Goal: Task Accomplishment & Management: Complete application form

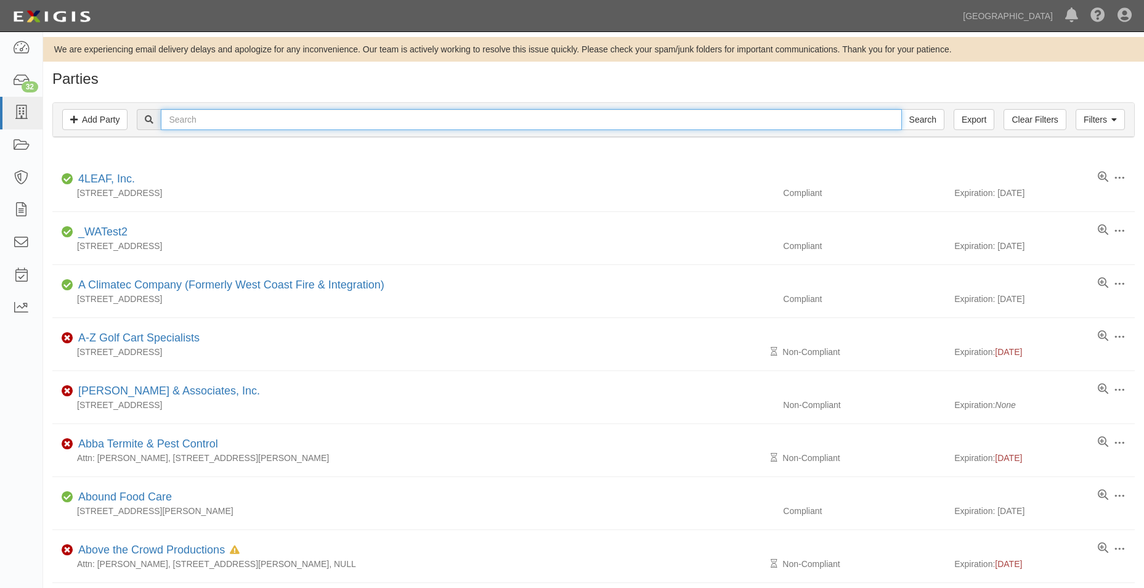
drag, startPoint x: 384, startPoint y: 123, endPoint x: 386, endPoint y: 116, distance: 7.6
click at [384, 123] on input "text" at bounding box center [531, 119] width 740 height 21
type input "ayso region"
click at [901, 109] on input "Search" at bounding box center [922, 119] width 43 height 21
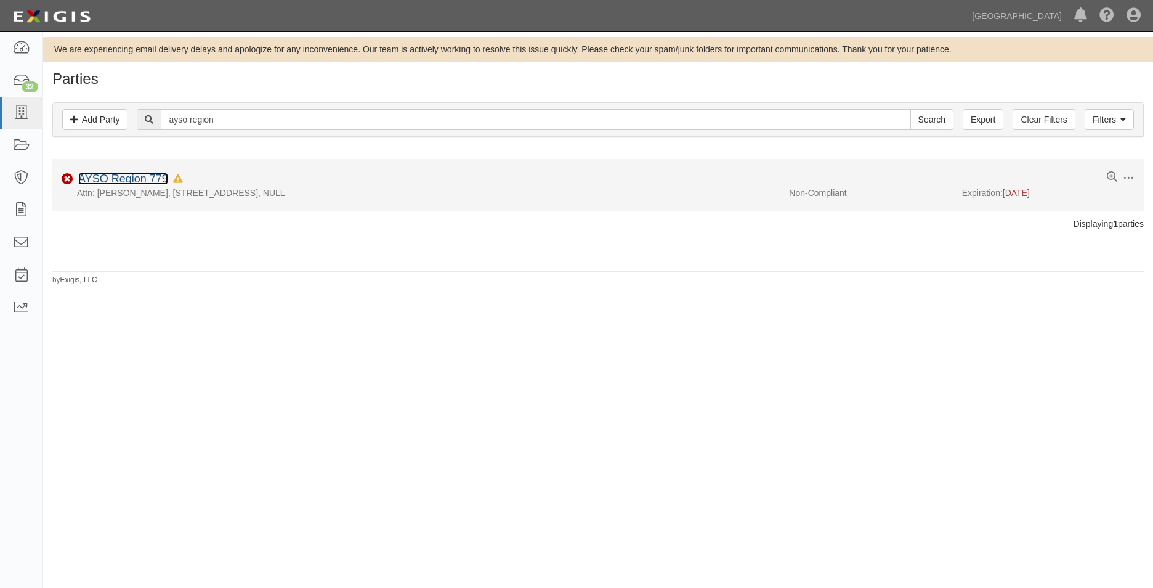
click at [161, 179] on link "AYSO Region 779" at bounding box center [123, 178] width 90 height 12
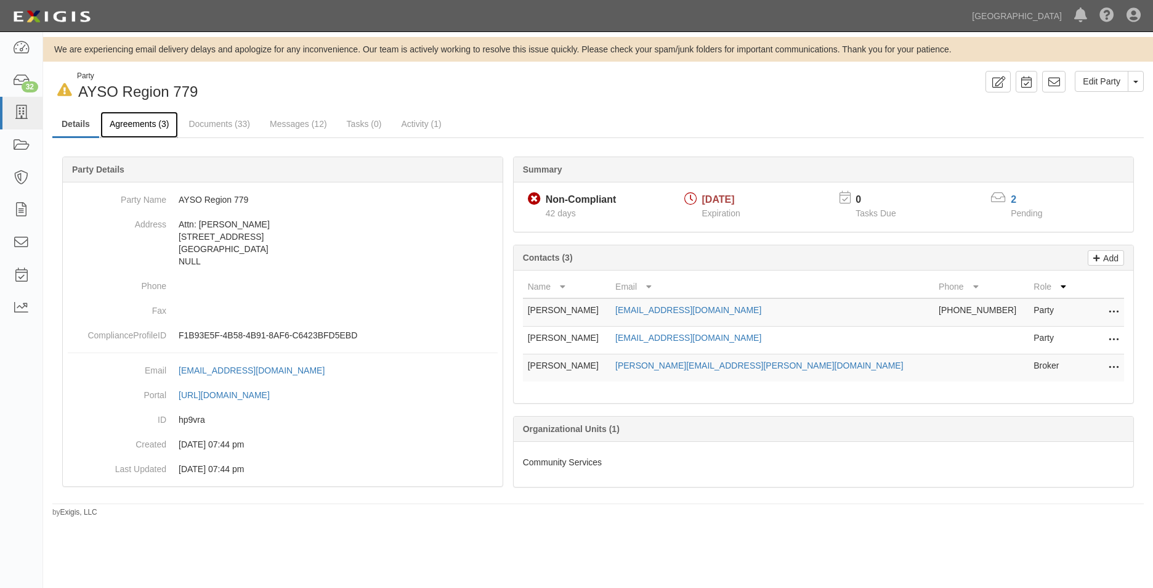
click at [152, 127] on link "Agreements (3)" at bounding box center [139, 125] width 78 height 26
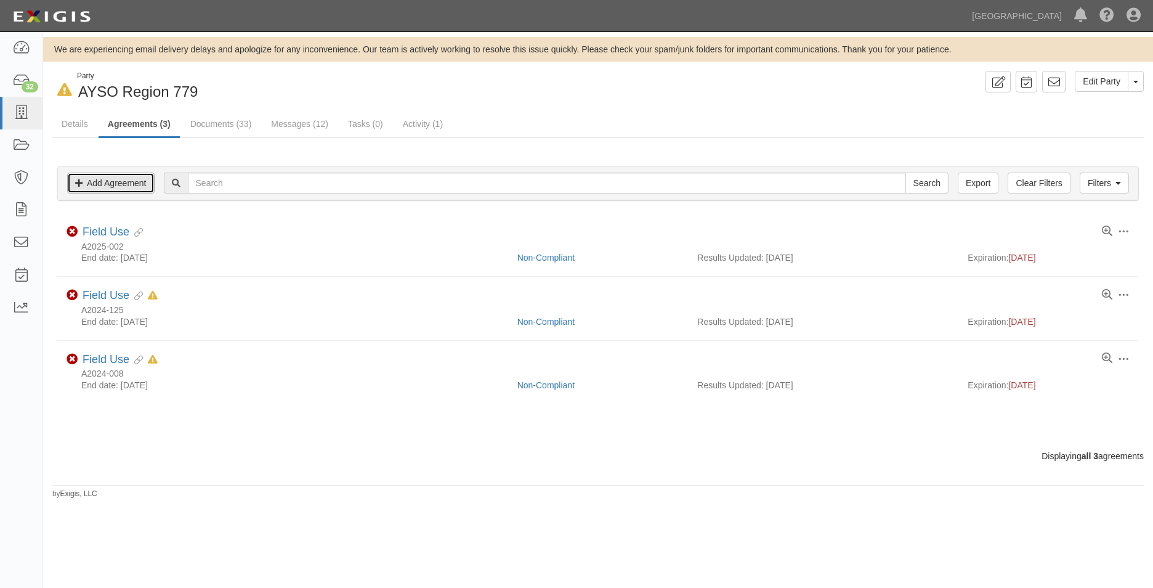
click at [140, 189] on link "Add Agreement" at bounding box center [110, 182] width 87 height 21
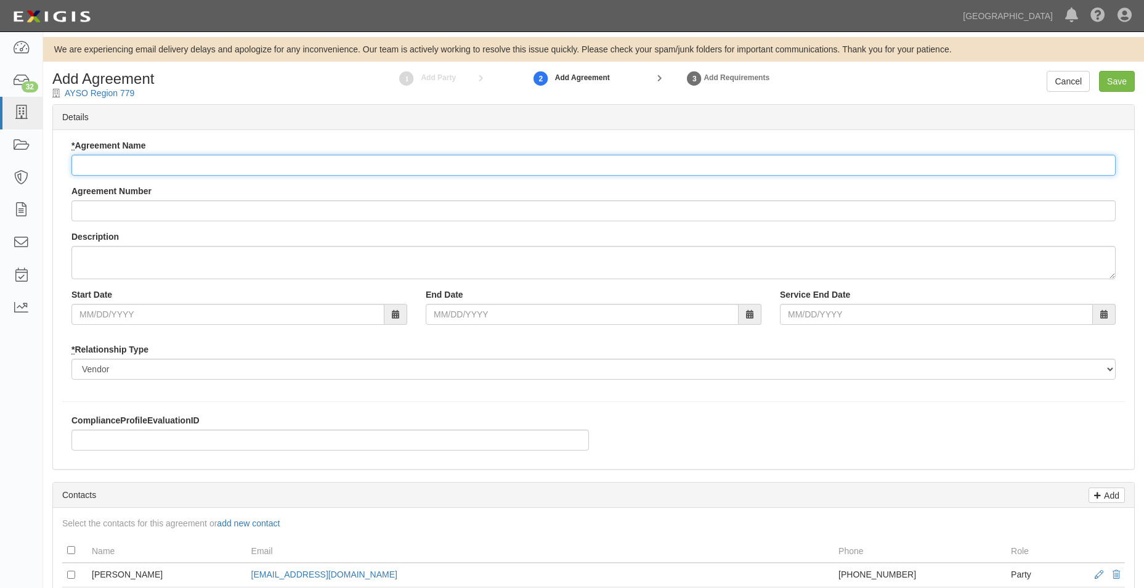
click at [176, 164] on input "* Agreement Name" at bounding box center [593, 165] width 1044 height 21
type input "License (Field Use) Agreement"
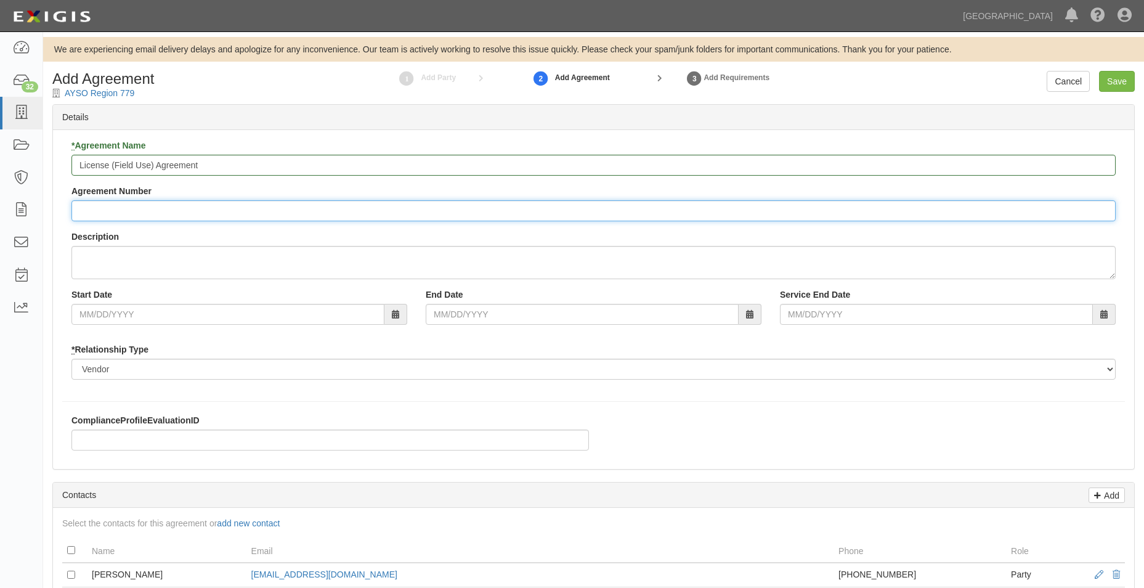
click at [201, 210] on input "Agreement Number" at bounding box center [593, 210] width 1044 height 21
type input "A2025-147"
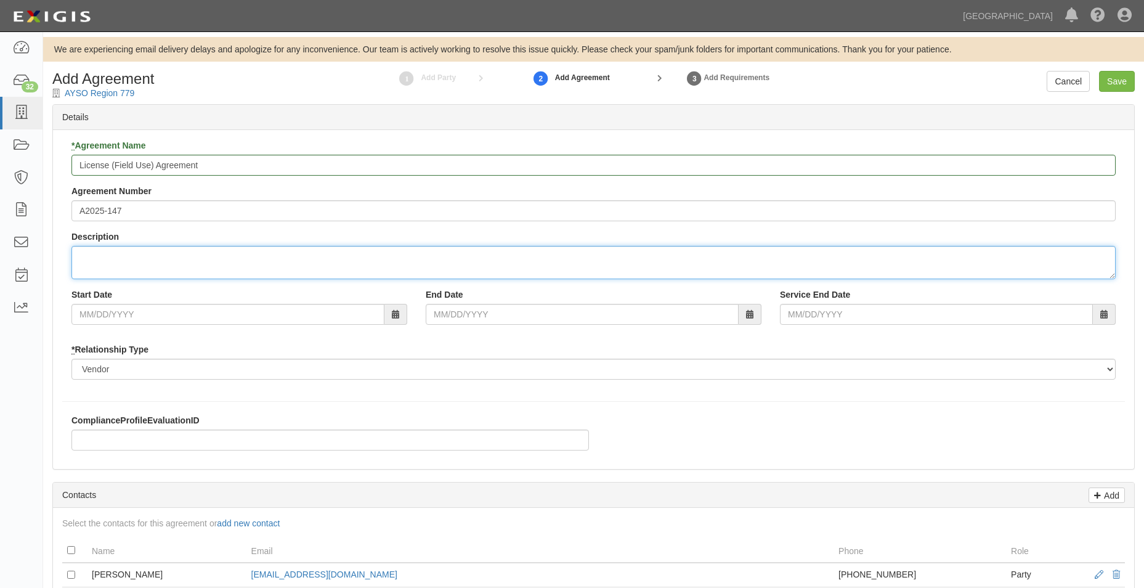
click at [252, 258] on textarea "Description" at bounding box center [593, 262] width 1044 height 33
type textarea "Athletic Field Allocations at Chino Hills Community Park, Grand Ave Park, Butte…"
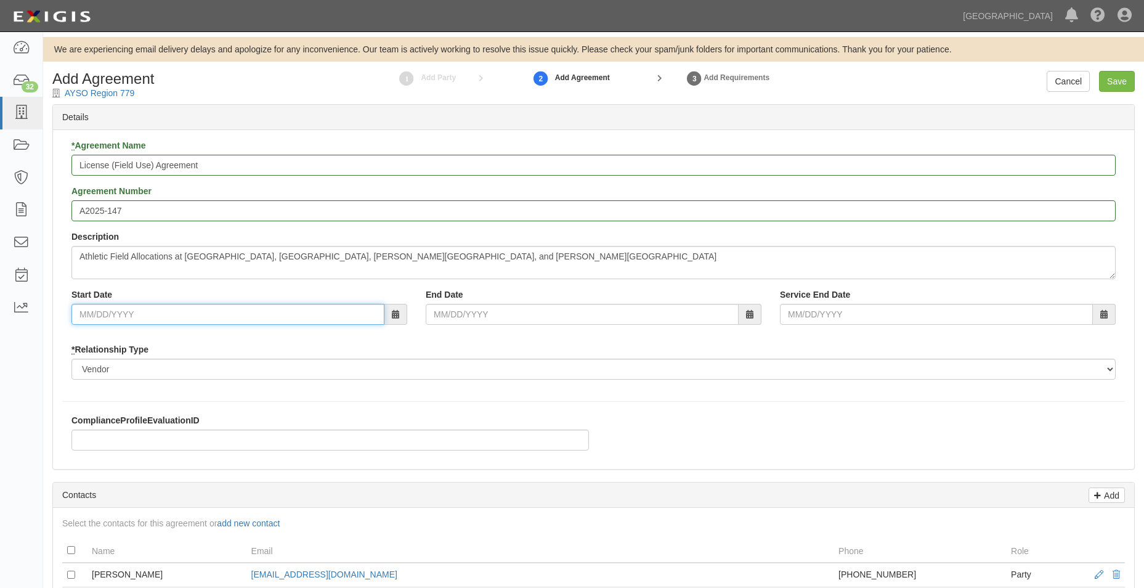
click at [294, 308] on input "Start Date" at bounding box center [227, 314] width 313 height 21
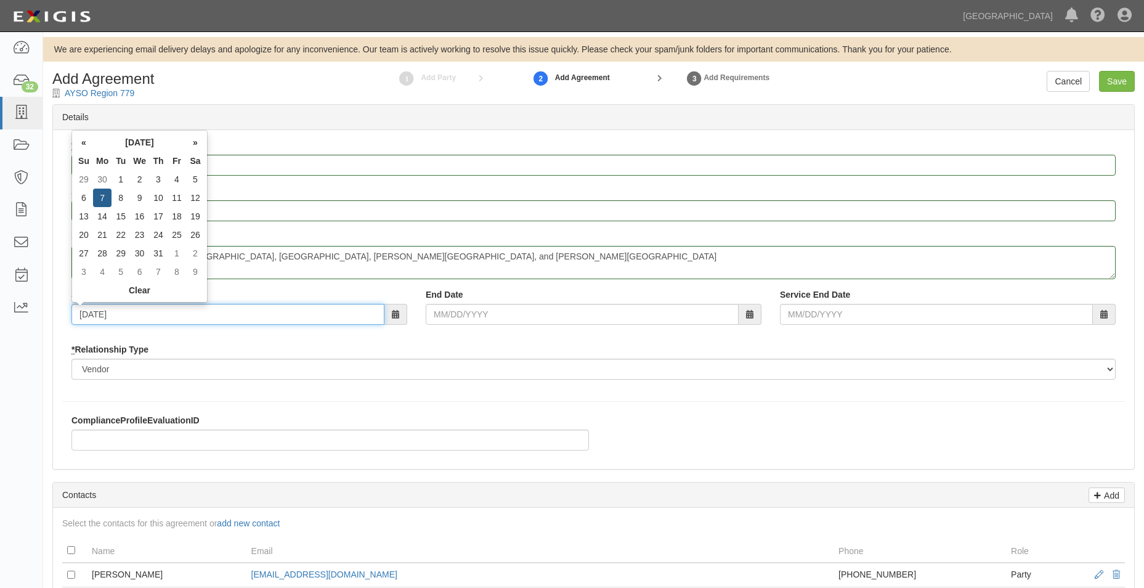
type input "07/07/2025"
click at [577, 330] on div "Start Date 07/07/2025 End Date Service End Date" at bounding box center [593, 311] width 1063 height 46
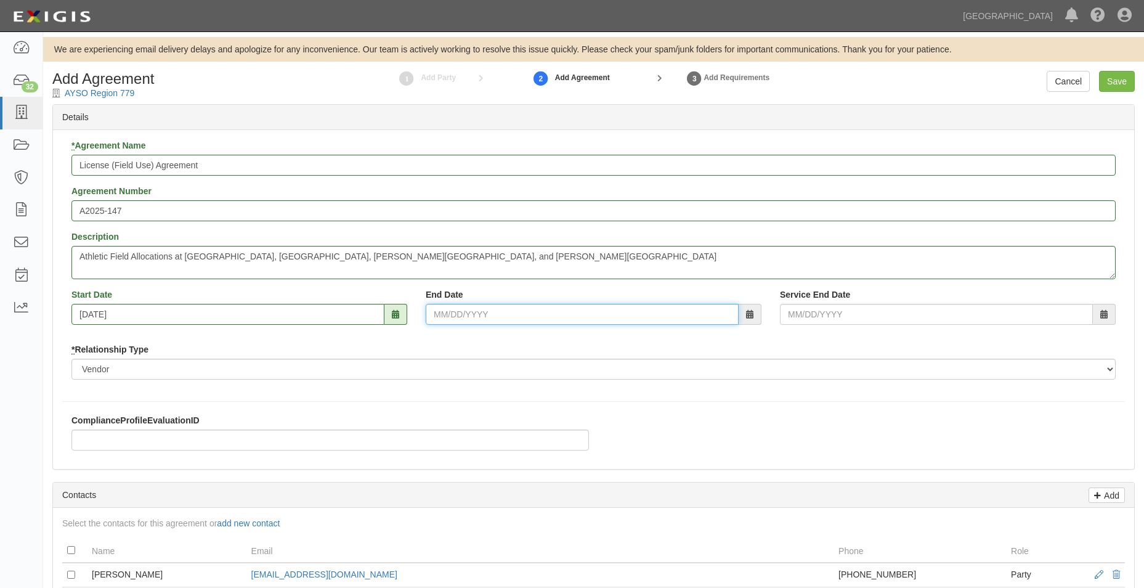
click at [569, 314] on input "End Date" at bounding box center [582, 314] width 313 height 21
type input "12/31/2025"
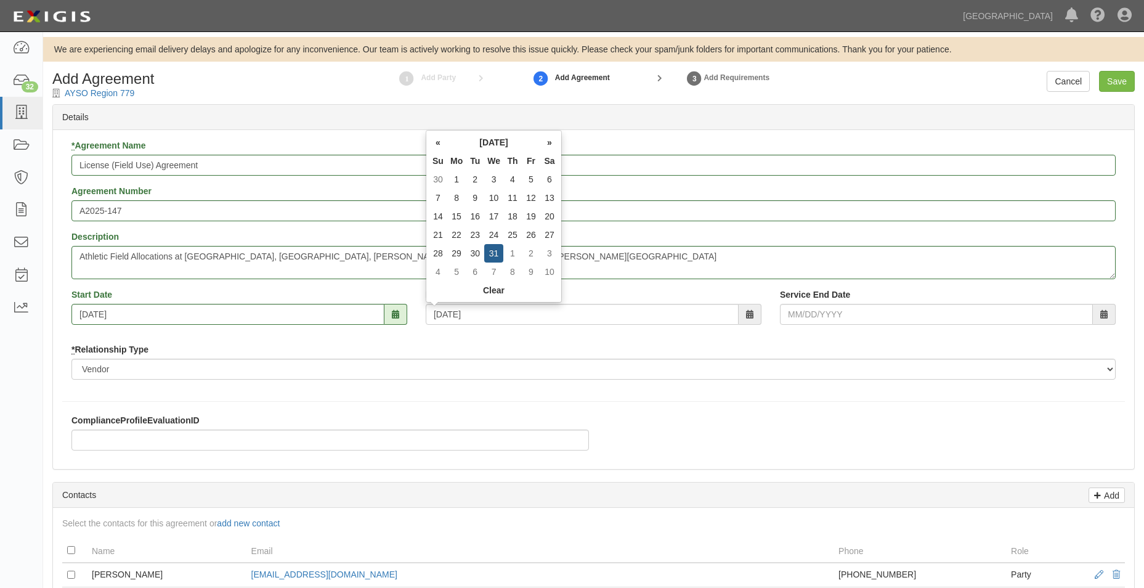
type input "12/31/2025"
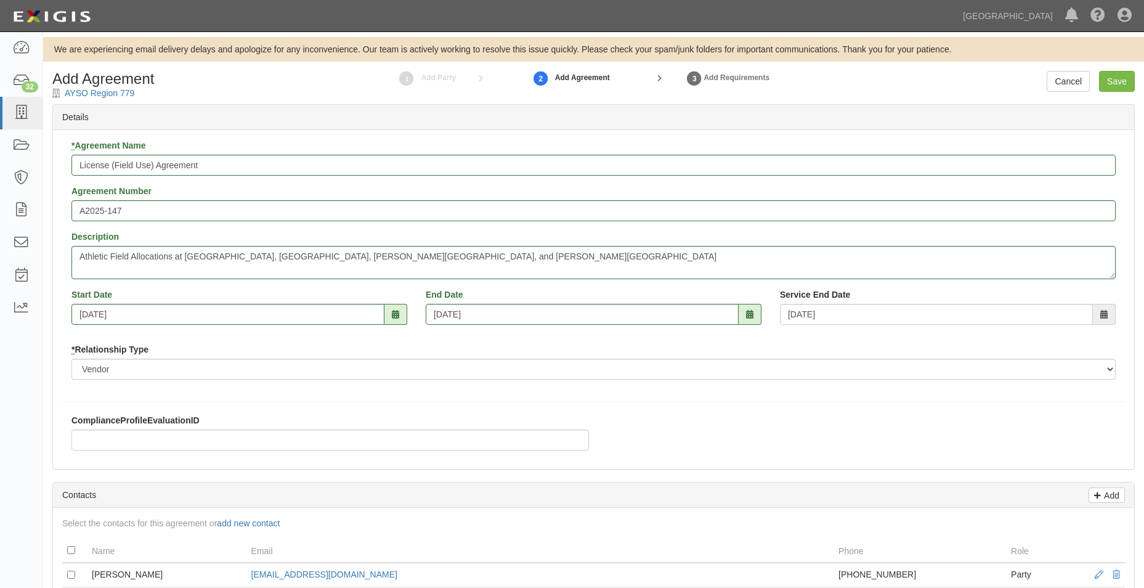
click at [787, 357] on div "* Relationship Type Borrower Contractor Franchisee Other Subcontractor Supplier…" at bounding box center [593, 361] width 1044 height 36
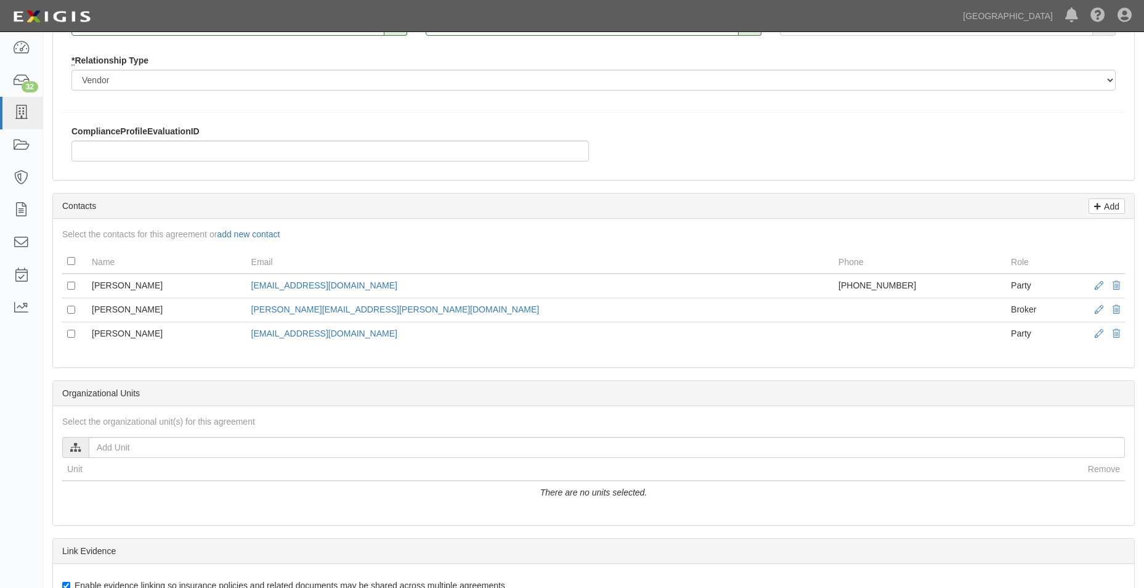
scroll to position [308, 0]
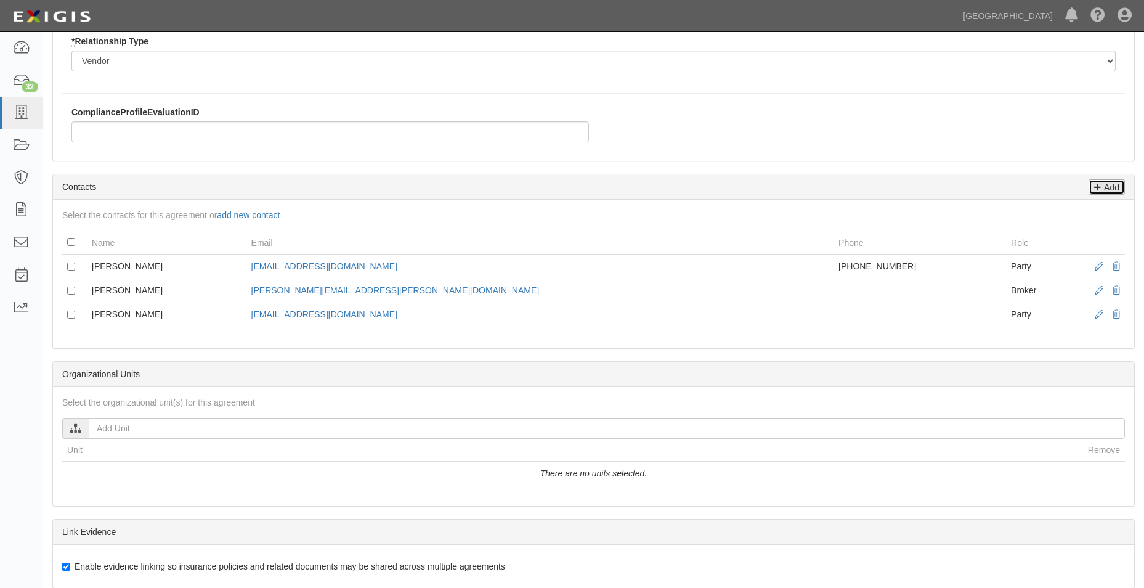
click at [1122, 186] on link "Add" at bounding box center [1107, 186] width 36 height 15
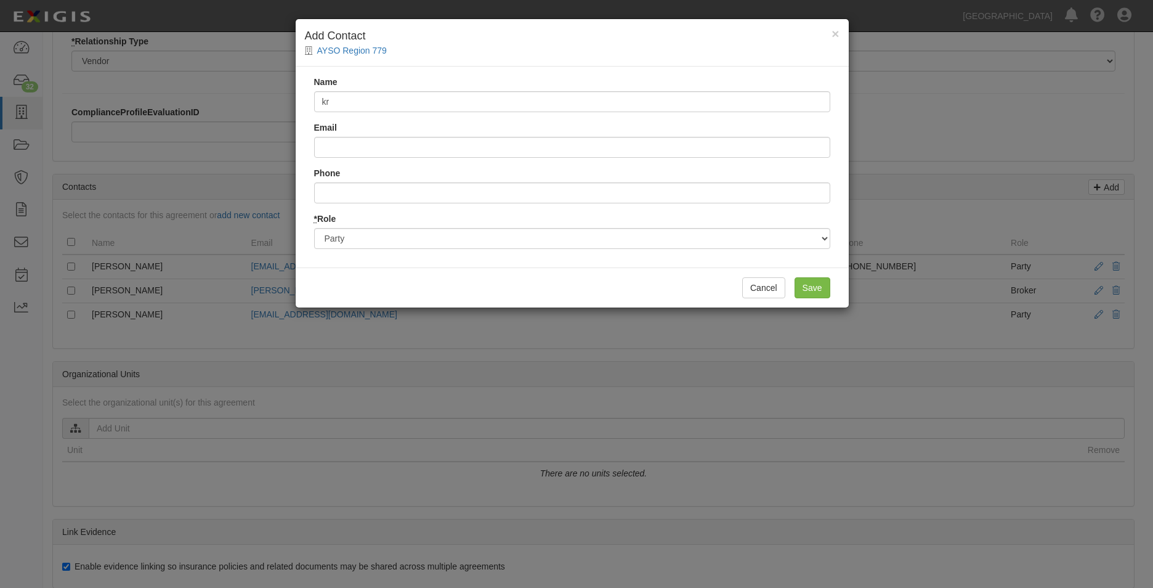
type input "k"
type input "Krista Han"
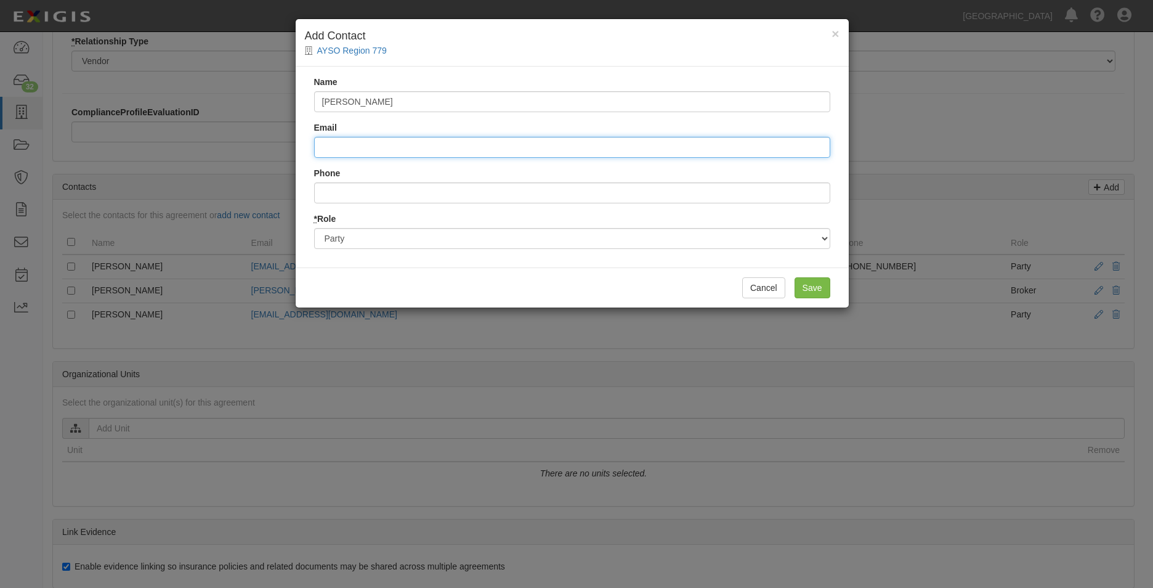
click at [405, 144] on input "Email" at bounding box center [572, 147] width 516 height 21
type input "rc@ayso779.com"
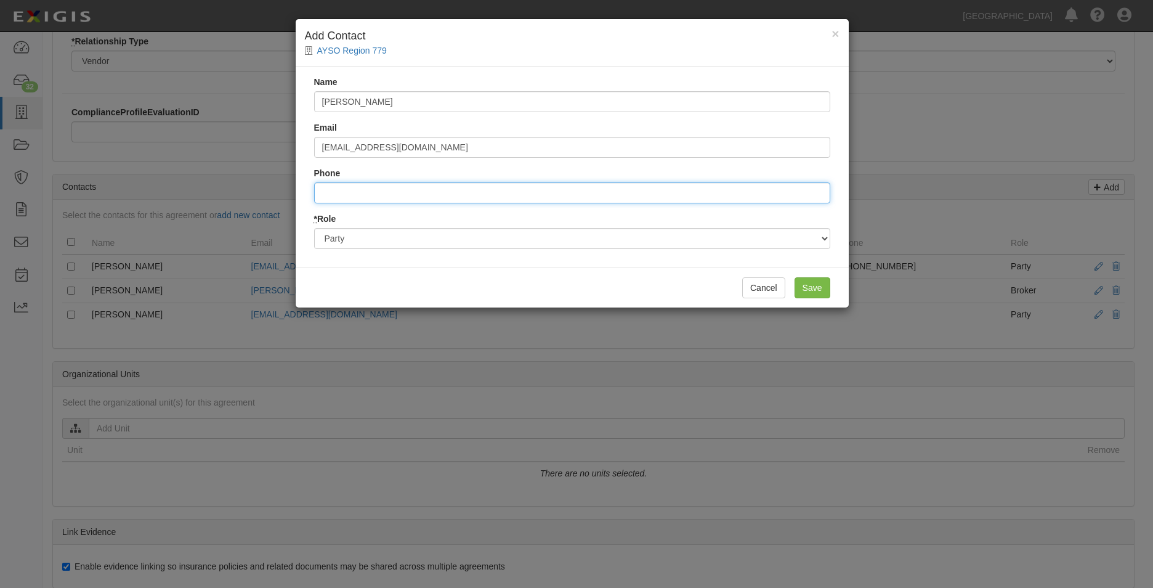
click at [415, 188] on input "Phone" at bounding box center [572, 192] width 516 height 21
click at [827, 291] on input "Save" at bounding box center [813, 287] width 36 height 21
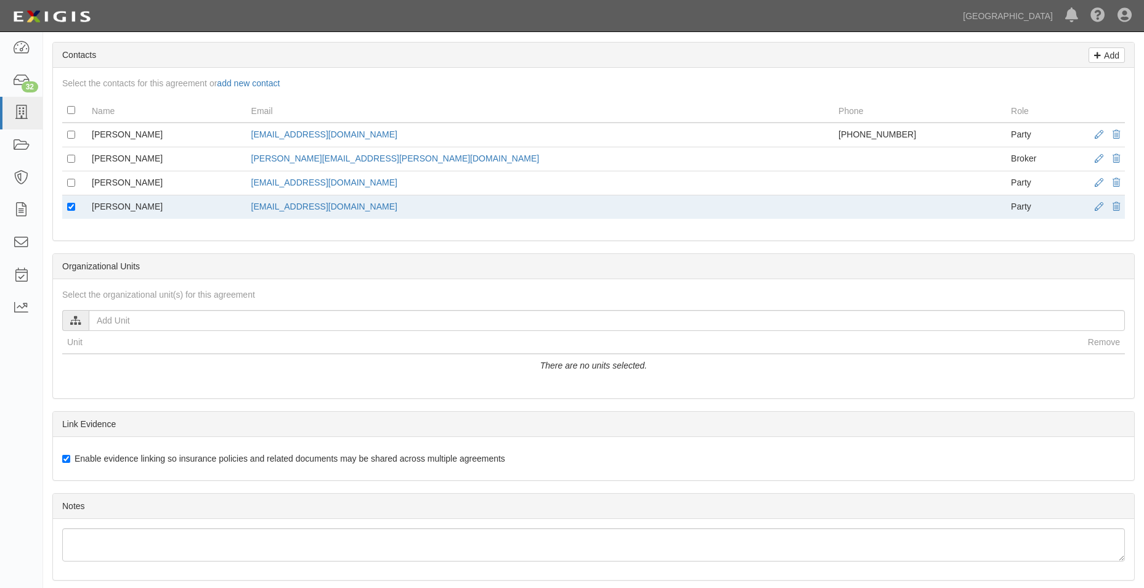
scroll to position [493, 0]
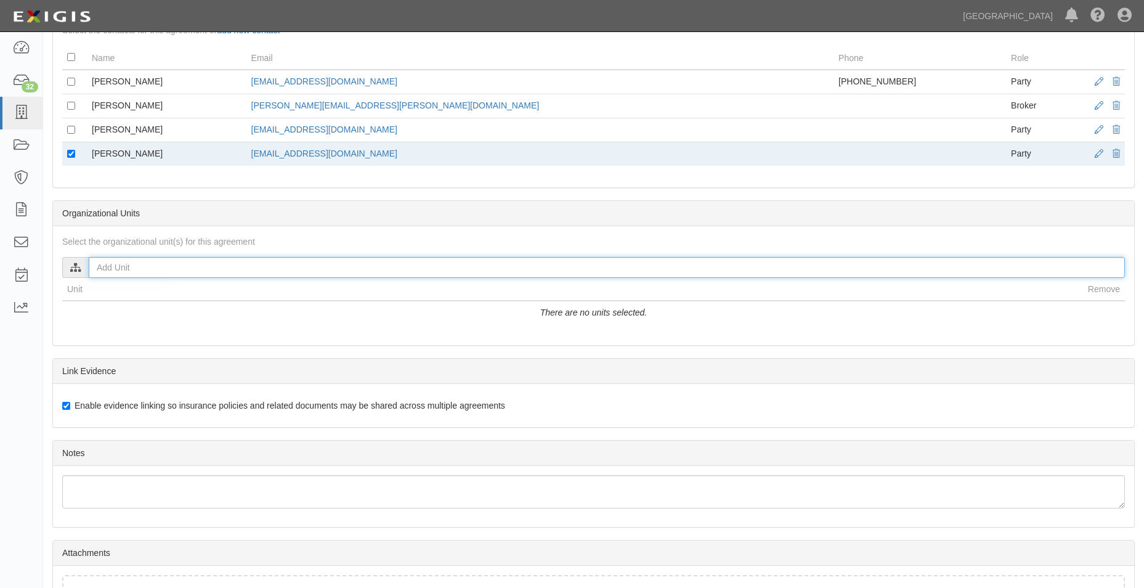
click at [248, 261] on input "text" at bounding box center [607, 267] width 1036 height 21
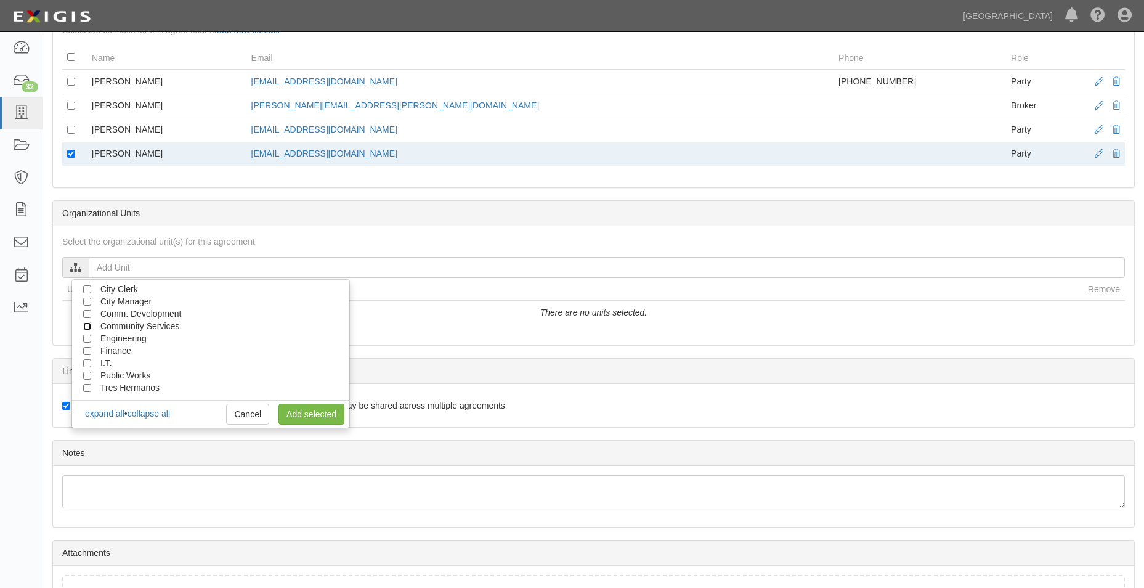
click at [87, 325] on input "Community Services" at bounding box center [87, 326] width 8 height 8
checkbox input "true"
click at [301, 411] on link "Add selected" at bounding box center [311, 414] width 66 height 21
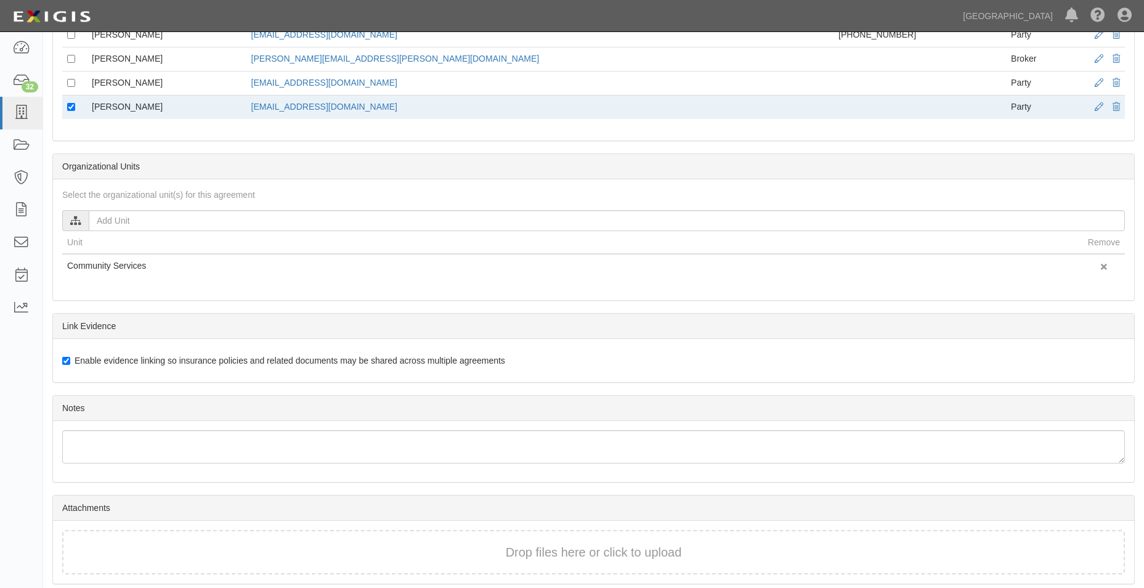
scroll to position [587, 0]
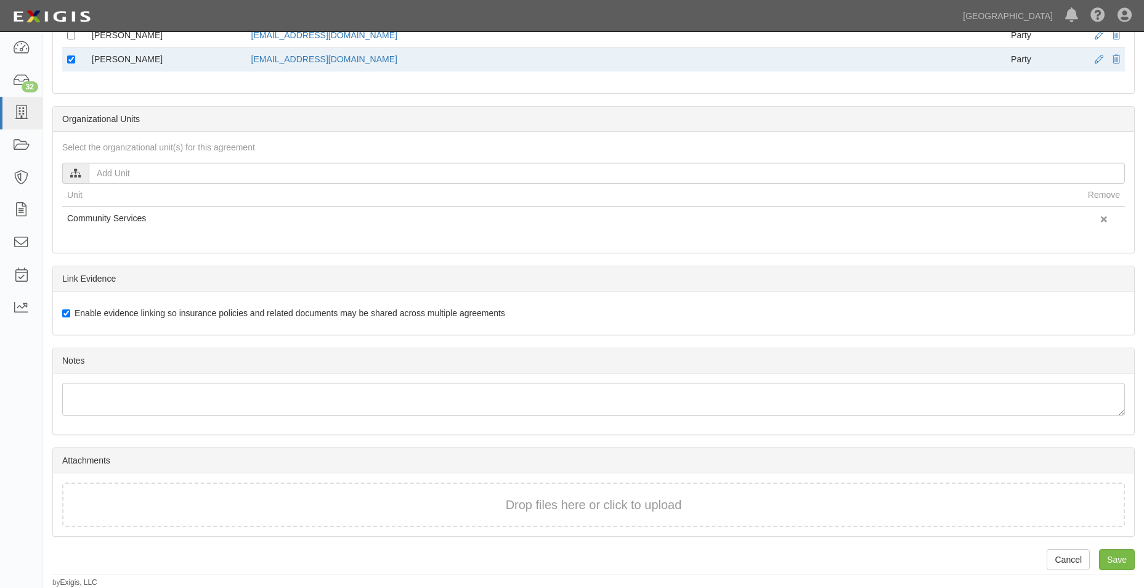
click at [481, 514] on div "Drop files here or click to upload" at bounding box center [593, 504] width 1063 height 45
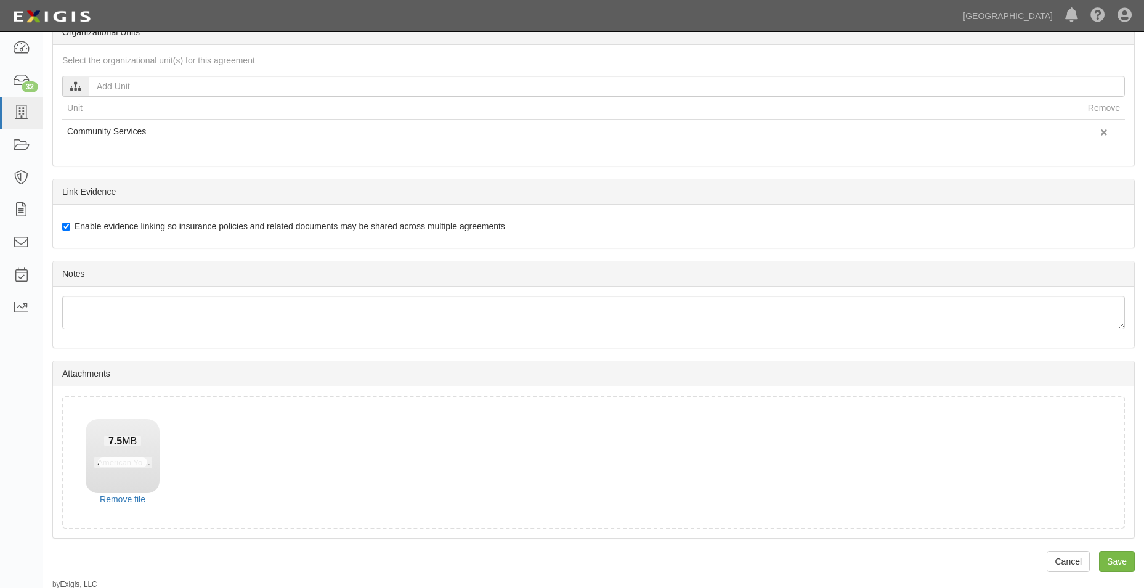
scroll to position [676, 0]
click at [1125, 564] on input "Save" at bounding box center [1117, 559] width 36 height 21
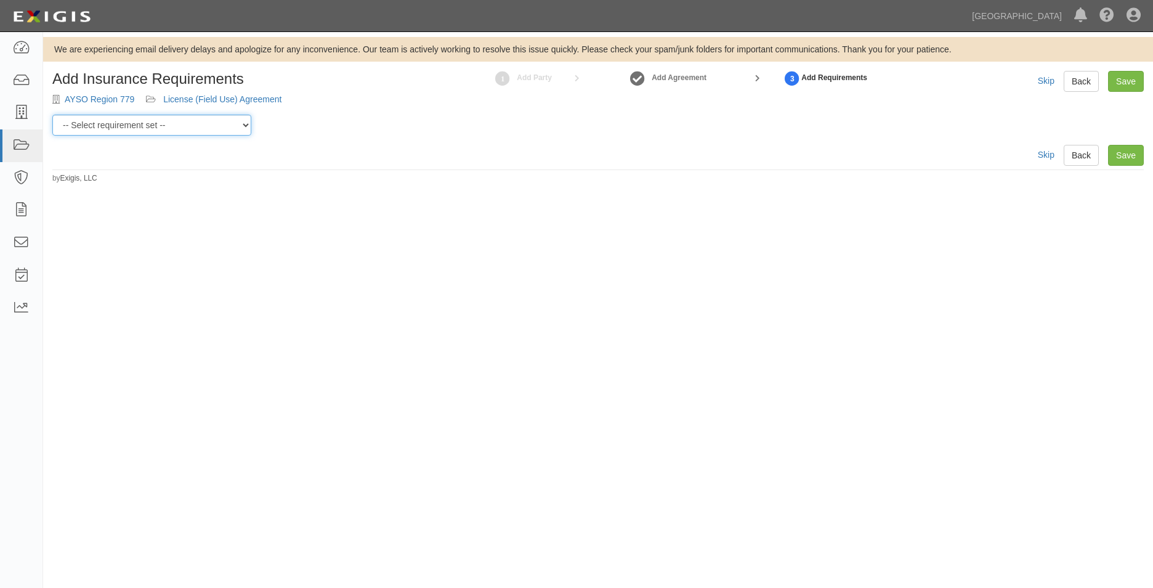
click at [225, 117] on select "-- Select requirement set -- 0-0-0-.03 Prof. Liability 0-0-0-1 CYB 0-1-0-0-1 E&…" at bounding box center [151, 125] width 199 height 21
select select "54307"
click at [52, 115] on select "-- Select requirement set -- 0-0-0-.03 Prof. Liability 0-0-0-1 CYB 0-1-0-0-1 E&…" at bounding box center [151, 125] width 199 height 21
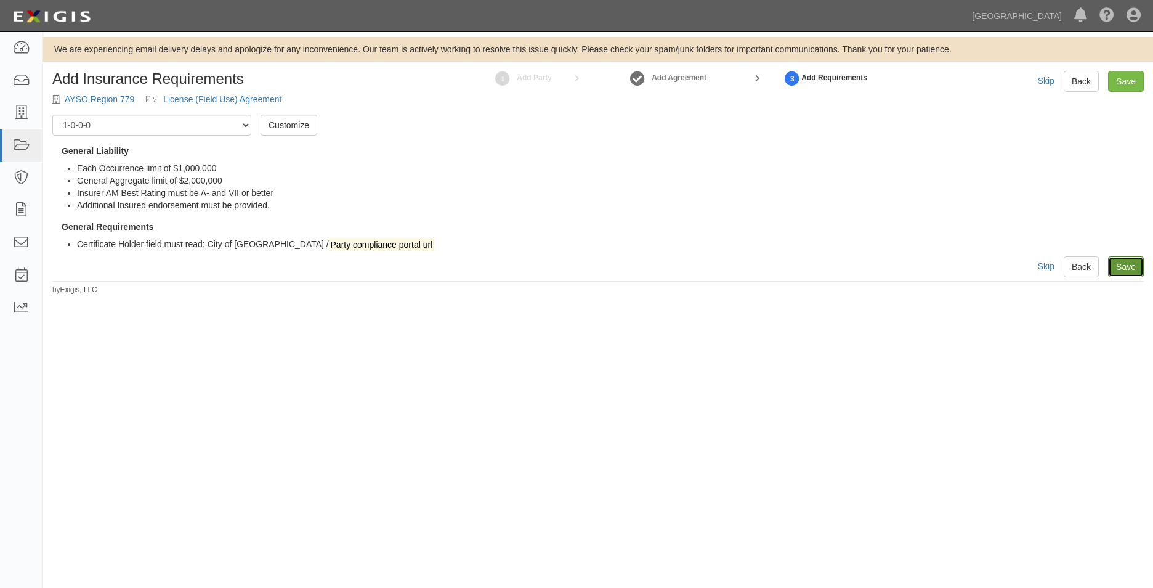
click at [1131, 259] on link "Save" at bounding box center [1126, 266] width 36 height 21
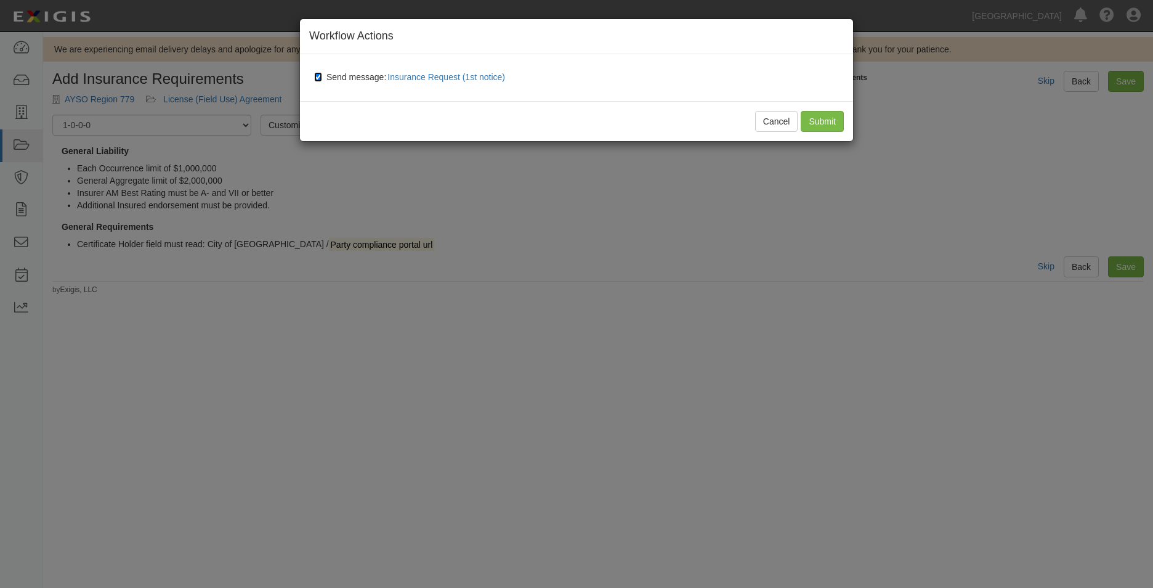
click at [317, 73] on input "Send message: Insurance Request (1st notice)" at bounding box center [318, 77] width 8 height 10
checkbox input "false"
click at [843, 119] on input "Submit" at bounding box center [822, 121] width 43 height 21
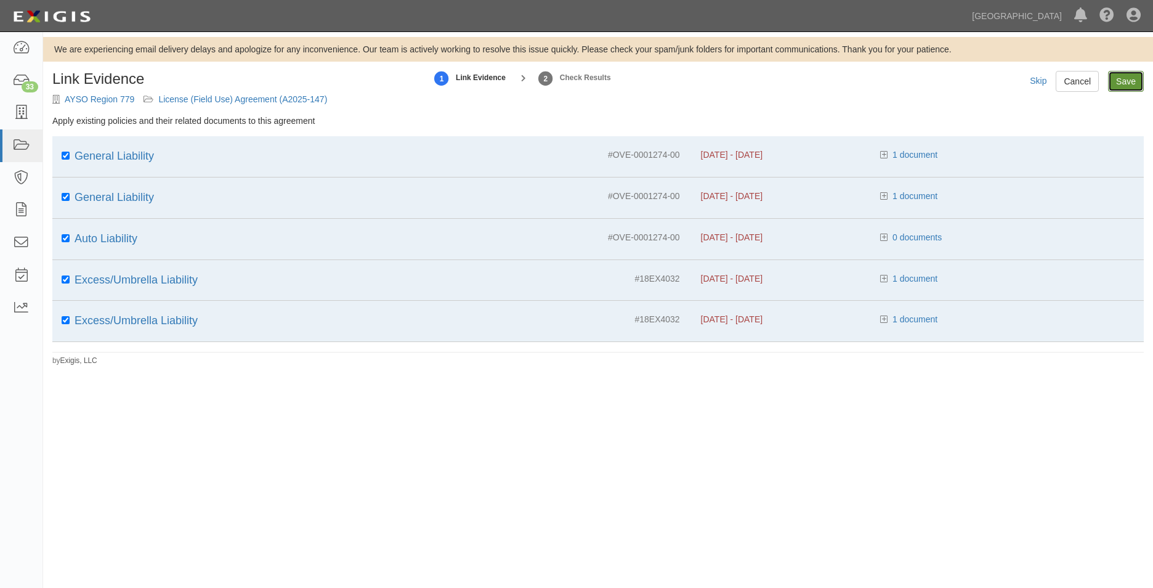
click at [1134, 86] on input "Save" at bounding box center [1126, 81] width 36 height 21
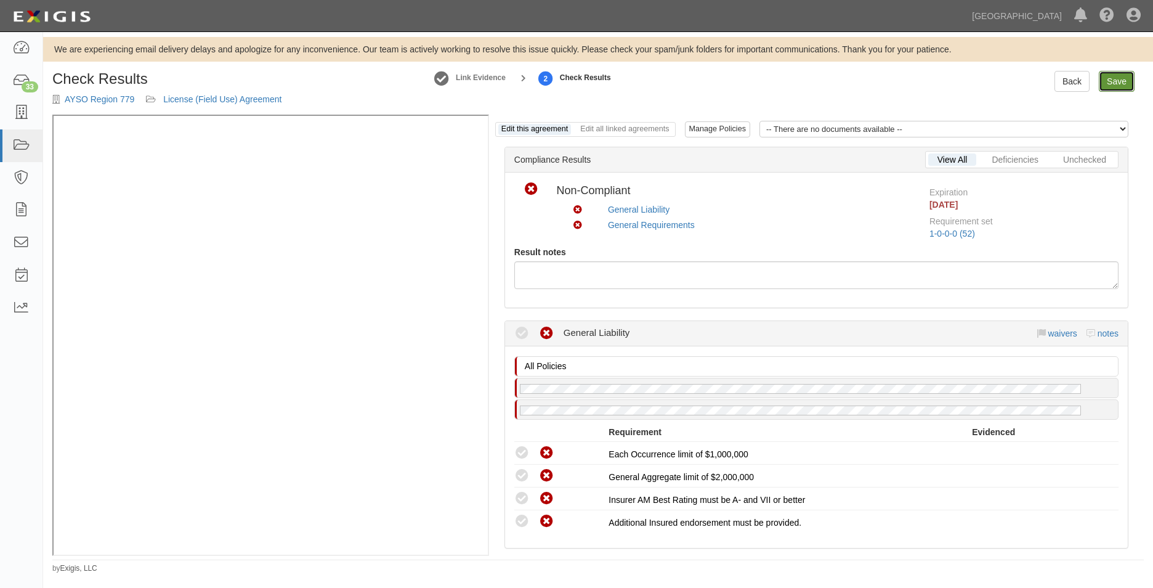
click at [1119, 86] on link "Save" at bounding box center [1117, 81] width 36 height 21
radio input "true"
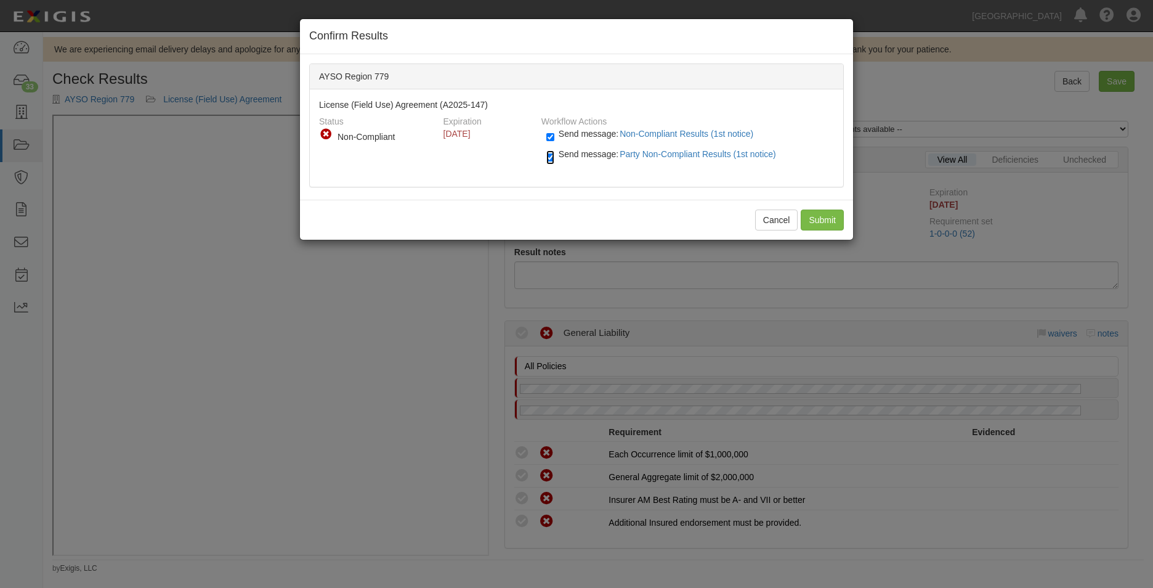
click at [548, 155] on input "Send message: Party Non-Compliant Results (1st notice)" at bounding box center [550, 157] width 8 height 14
checkbox input "false"
click at [559, 132] on span "Send message: Non-Compliant Results (1st notice)" at bounding box center [659, 134] width 200 height 10
click at [554, 132] on input "Send message: Non-Compliant Results (1st notice)" at bounding box center [550, 137] width 8 height 14
checkbox input "false"
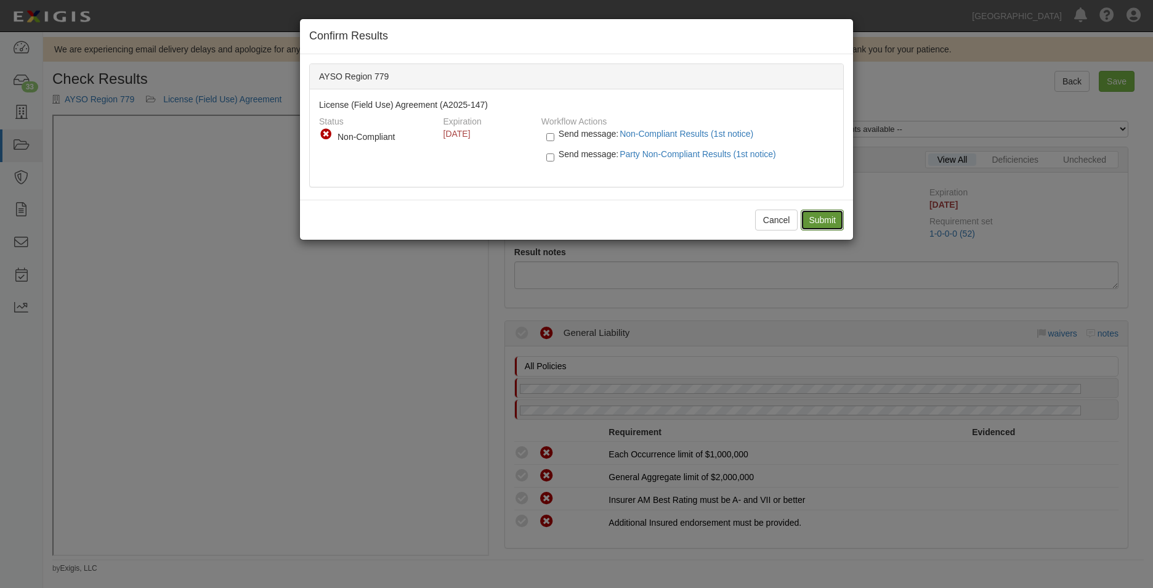
click at [836, 226] on input "Submit" at bounding box center [822, 219] width 43 height 21
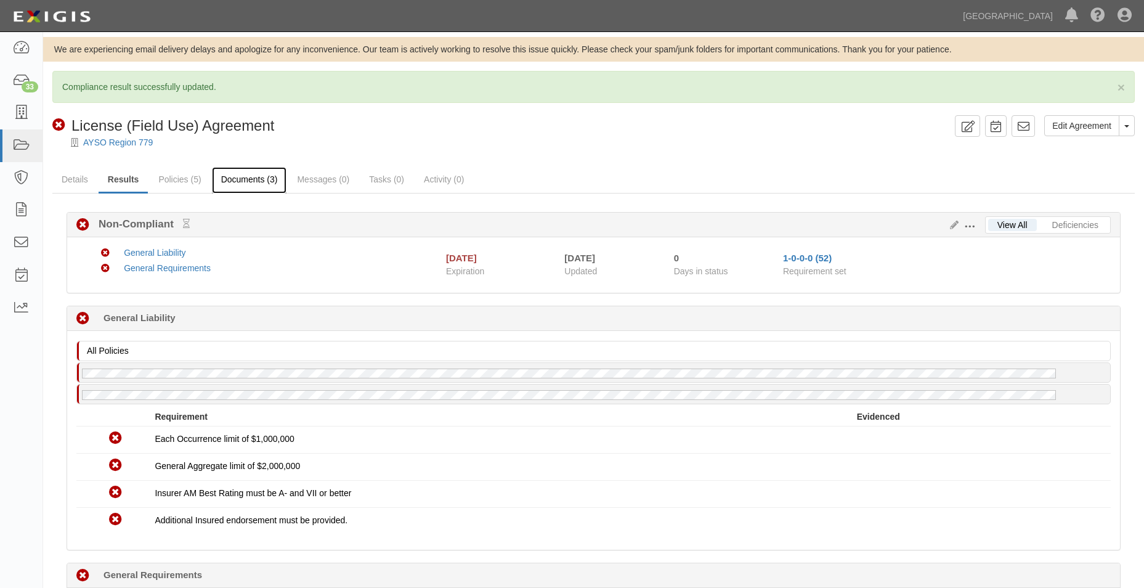
click at [249, 185] on link "Documents (3)" at bounding box center [249, 180] width 75 height 26
